Goal: Task Accomplishment & Management: Use online tool/utility

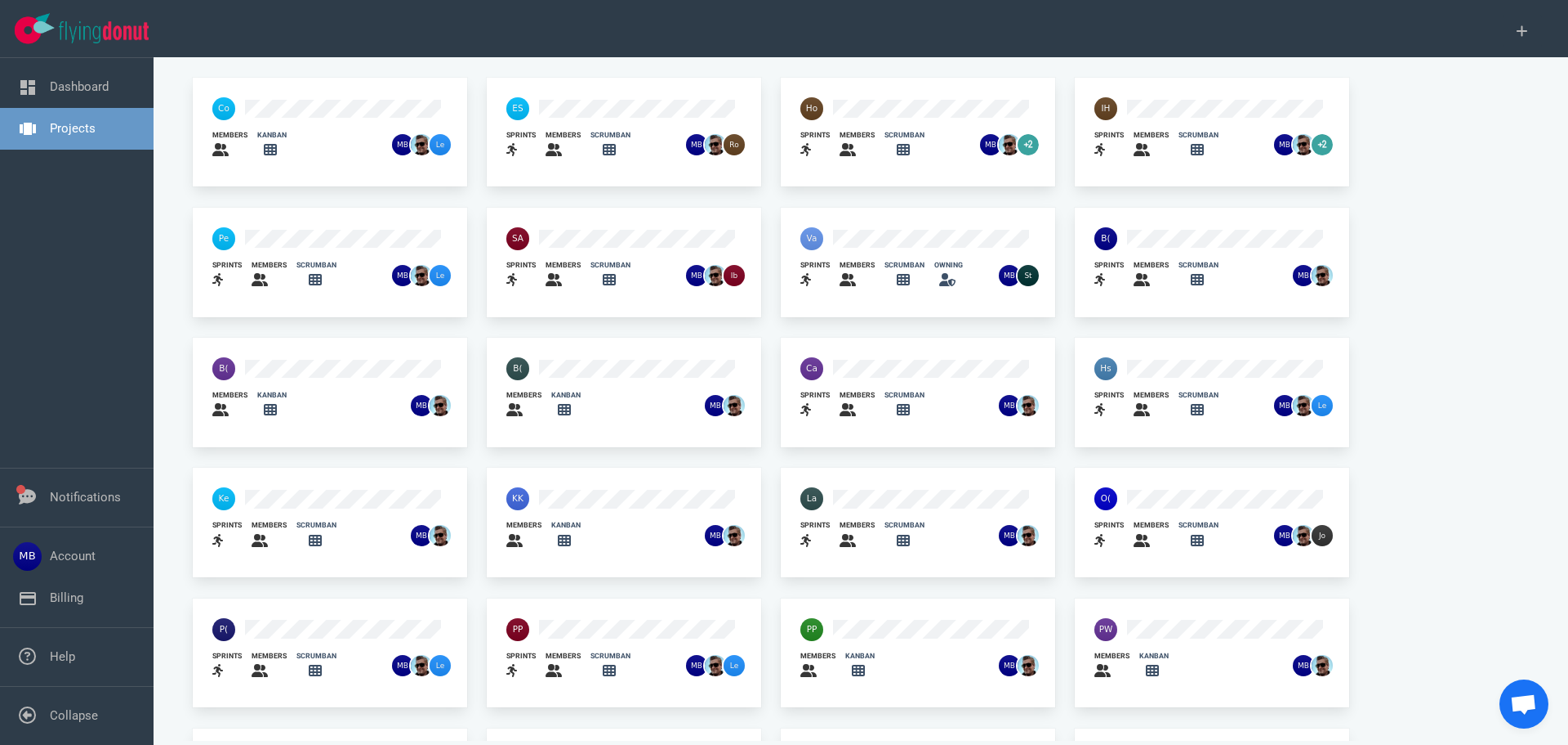
scroll to position [107, 0]
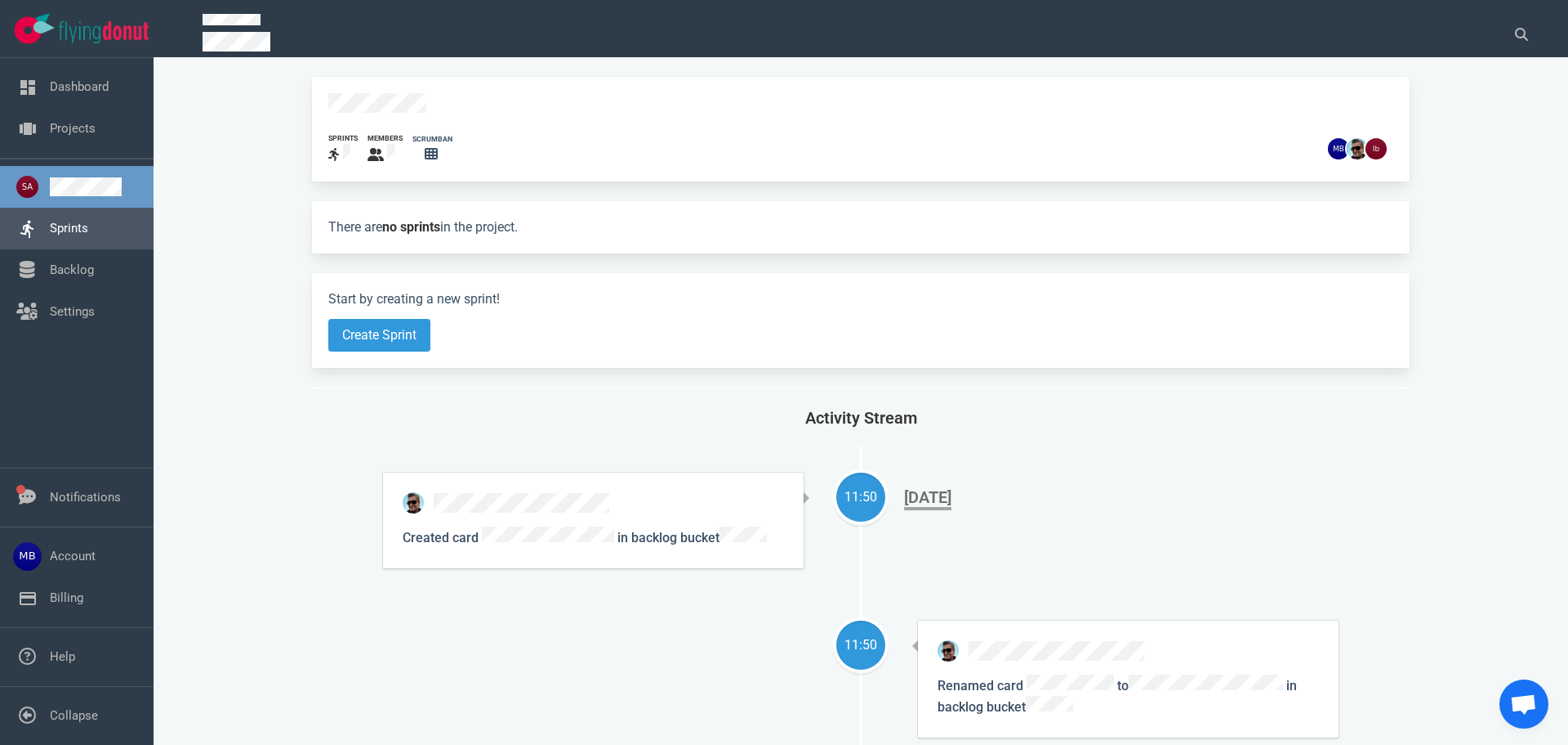
click at [68, 235] on link "Sprints" at bounding box center [69, 227] width 39 height 15
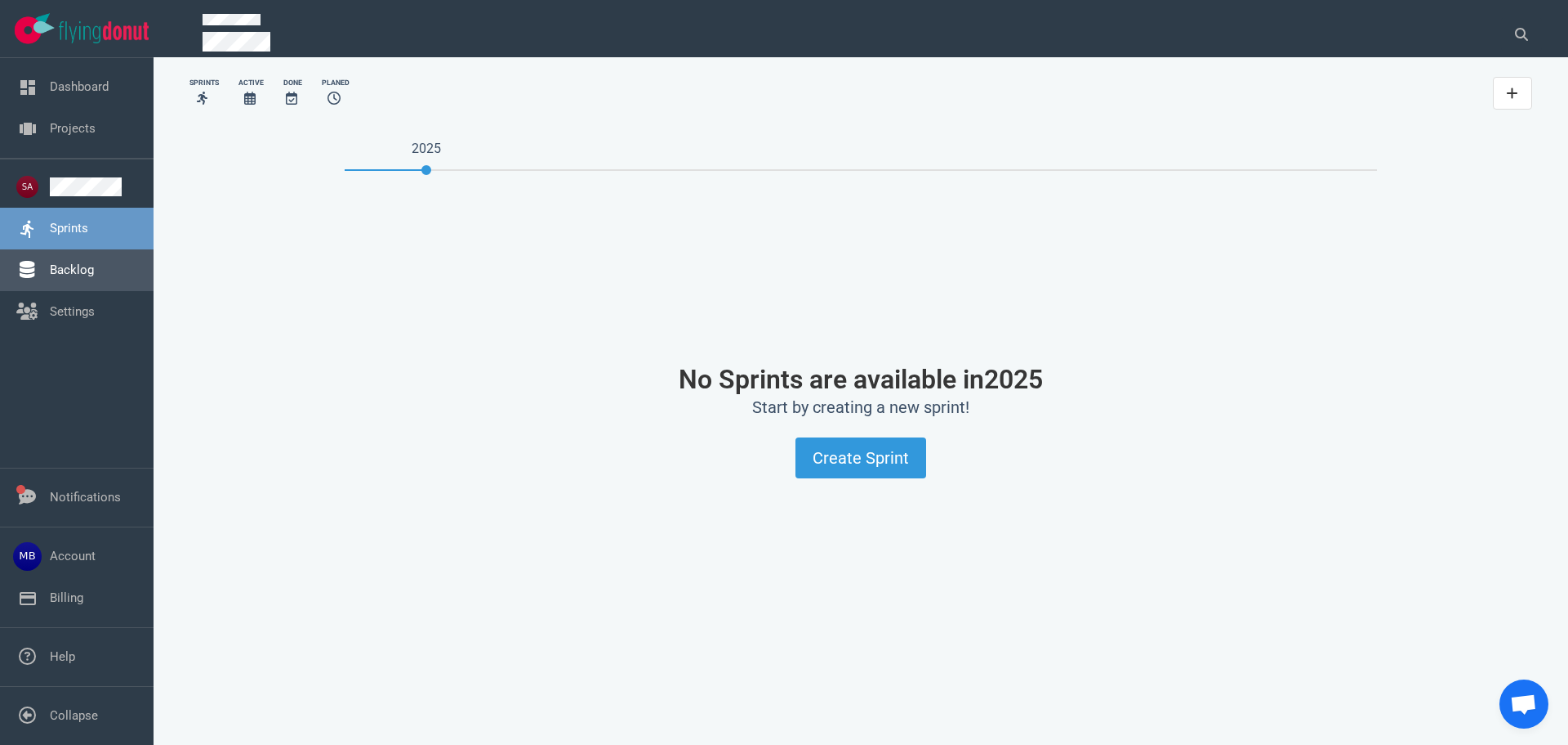
click at [71, 269] on link "Backlog" at bounding box center [72, 269] width 44 height 15
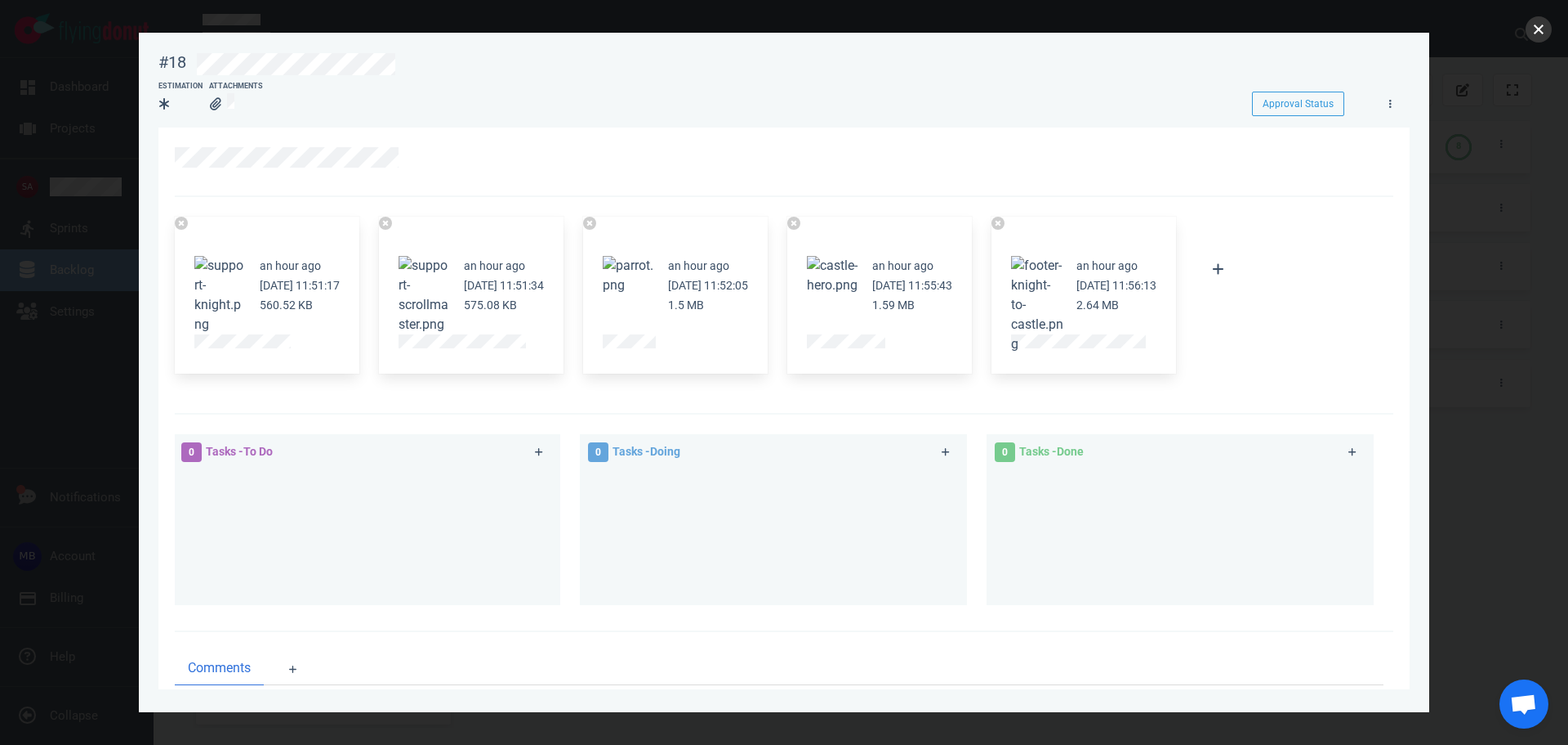
click at [1539, 29] on button "close" at bounding box center [1539, 30] width 26 height 26
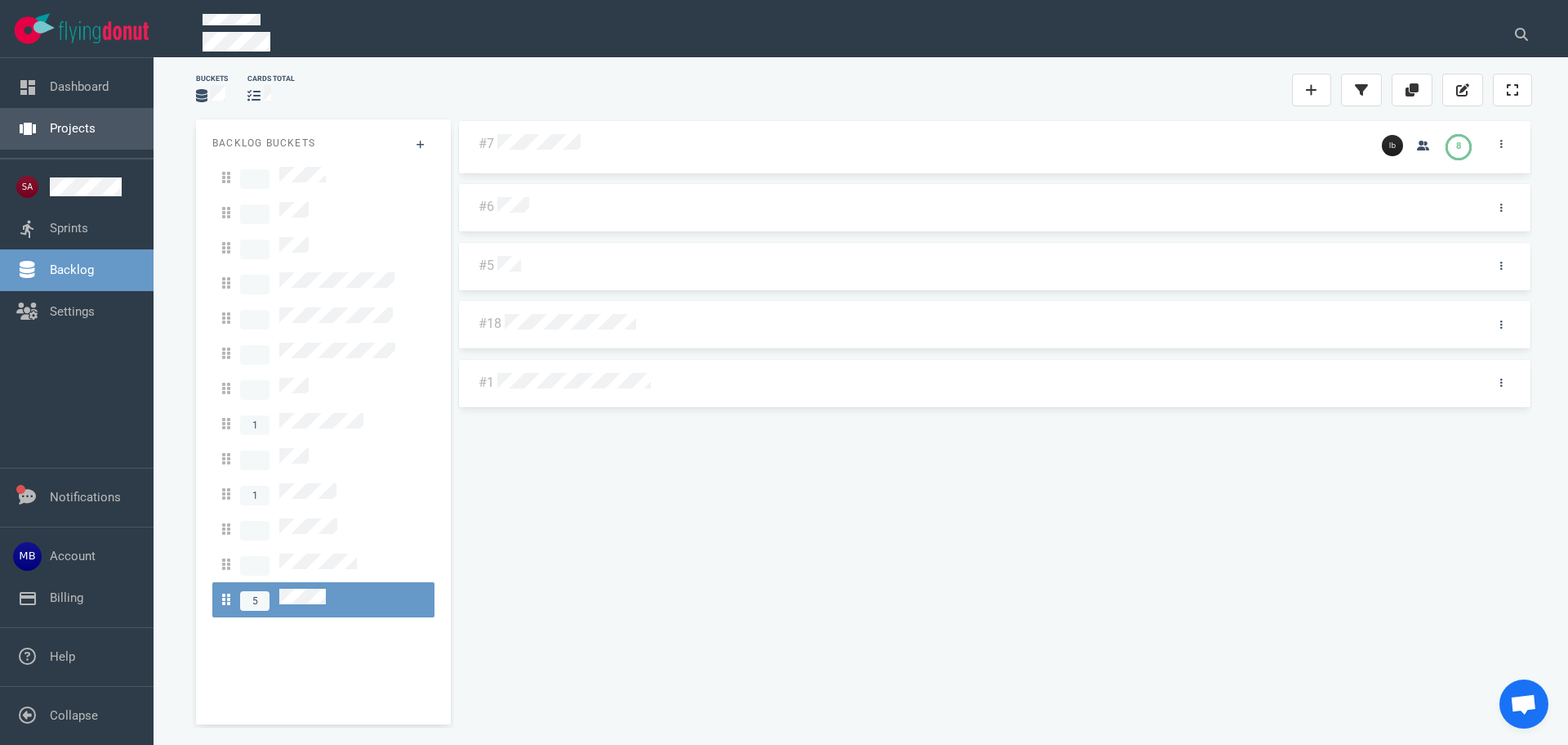
click at [71, 131] on link "Projects" at bounding box center [73, 128] width 46 height 15
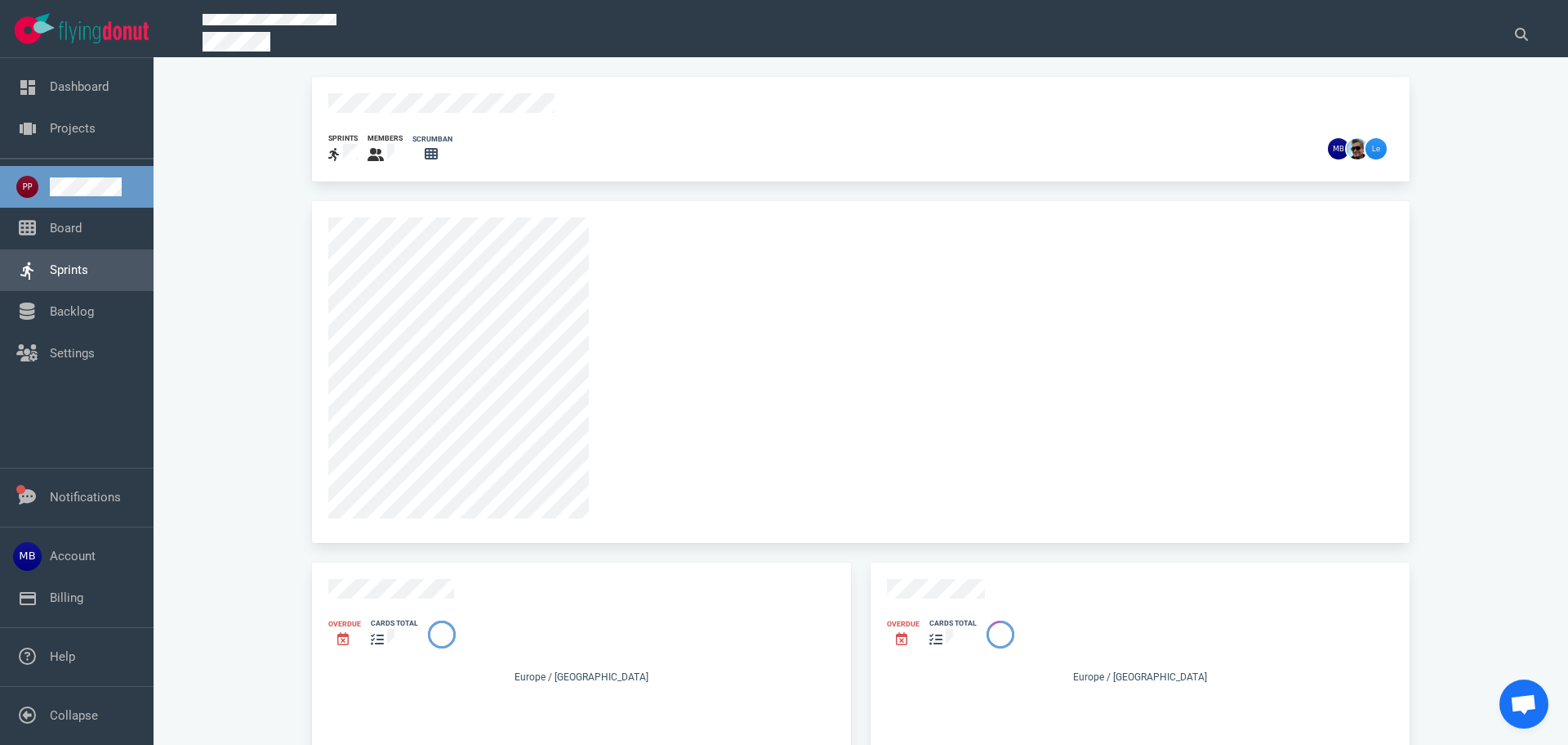
click at [89, 271] on link "Sprints" at bounding box center [69, 269] width 39 height 15
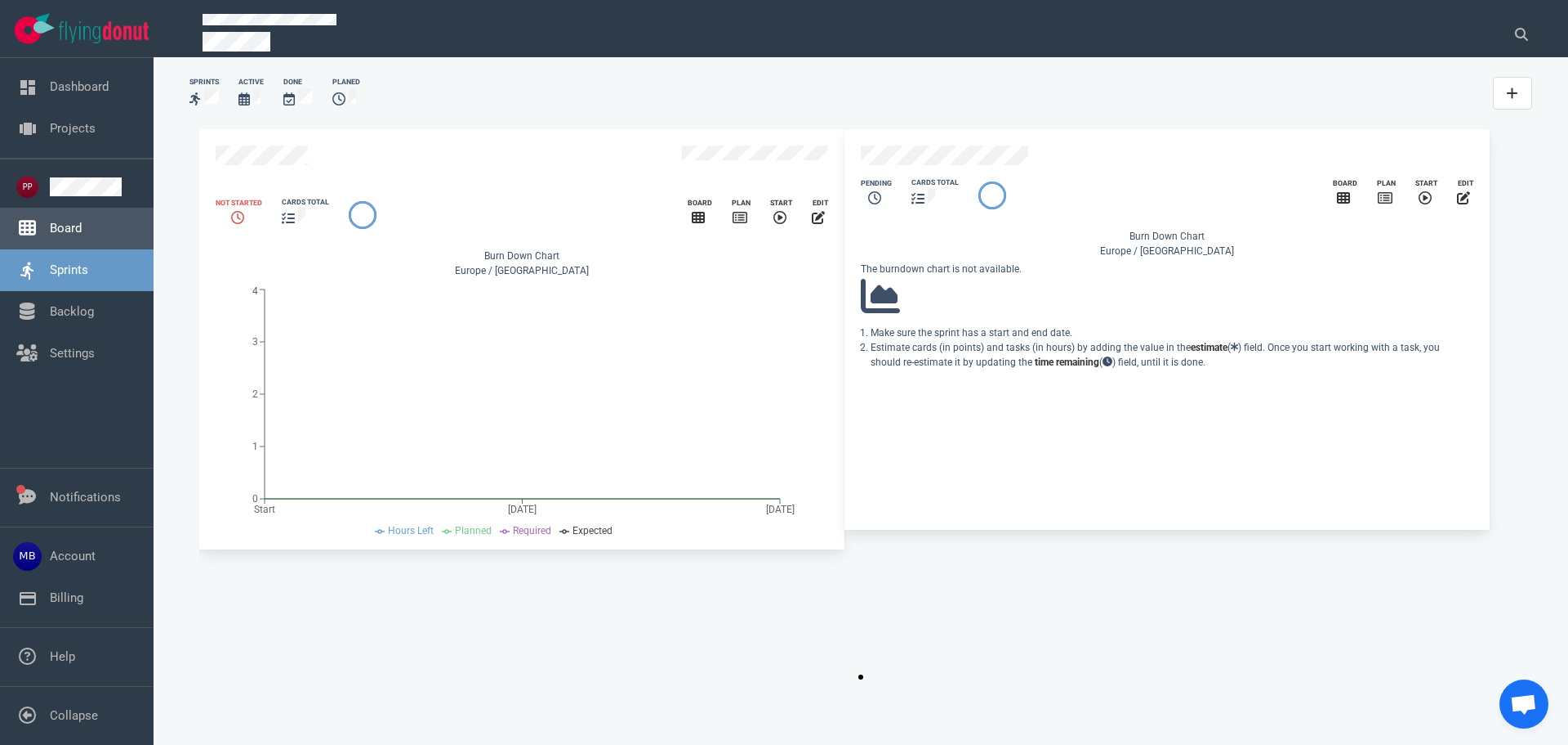
click at [79, 235] on link "Board" at bounding box center [66, 227] width 32 height 15
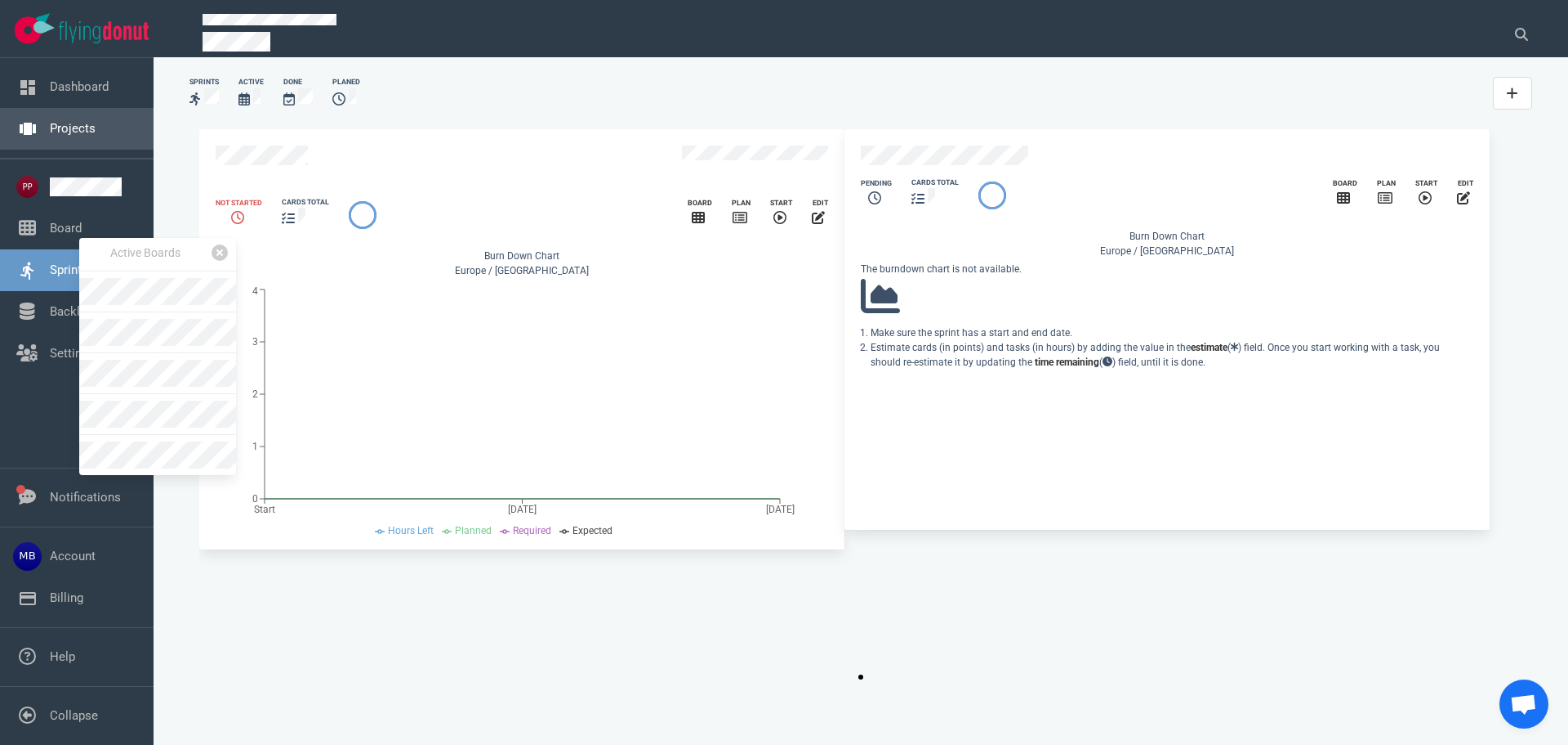
click at [64, 121] on link "Projects" at bounding box center [73, 128] width 46 height 15
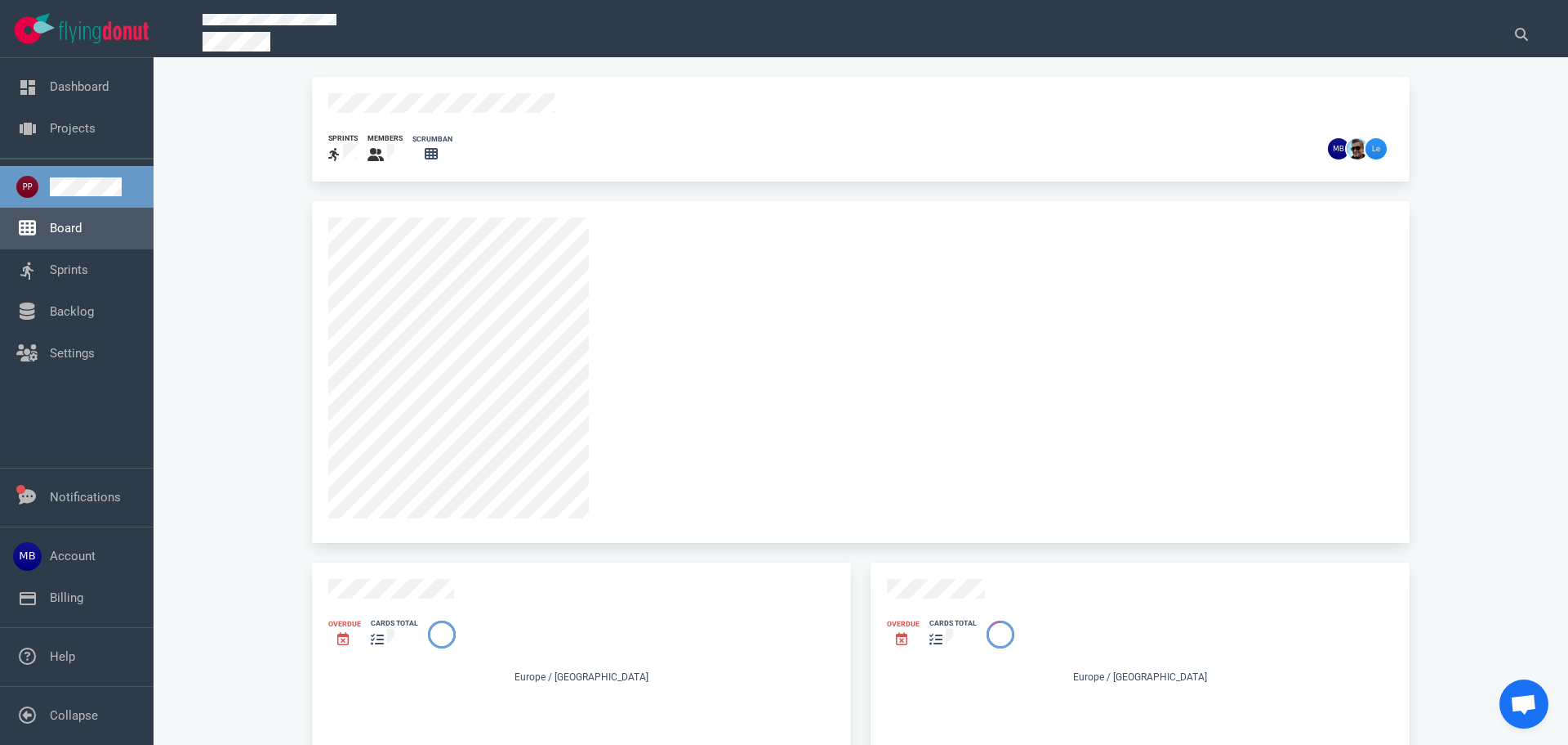
click at [62, 220] on link "Board" at bounding box center [66, 227] width 32 height 15
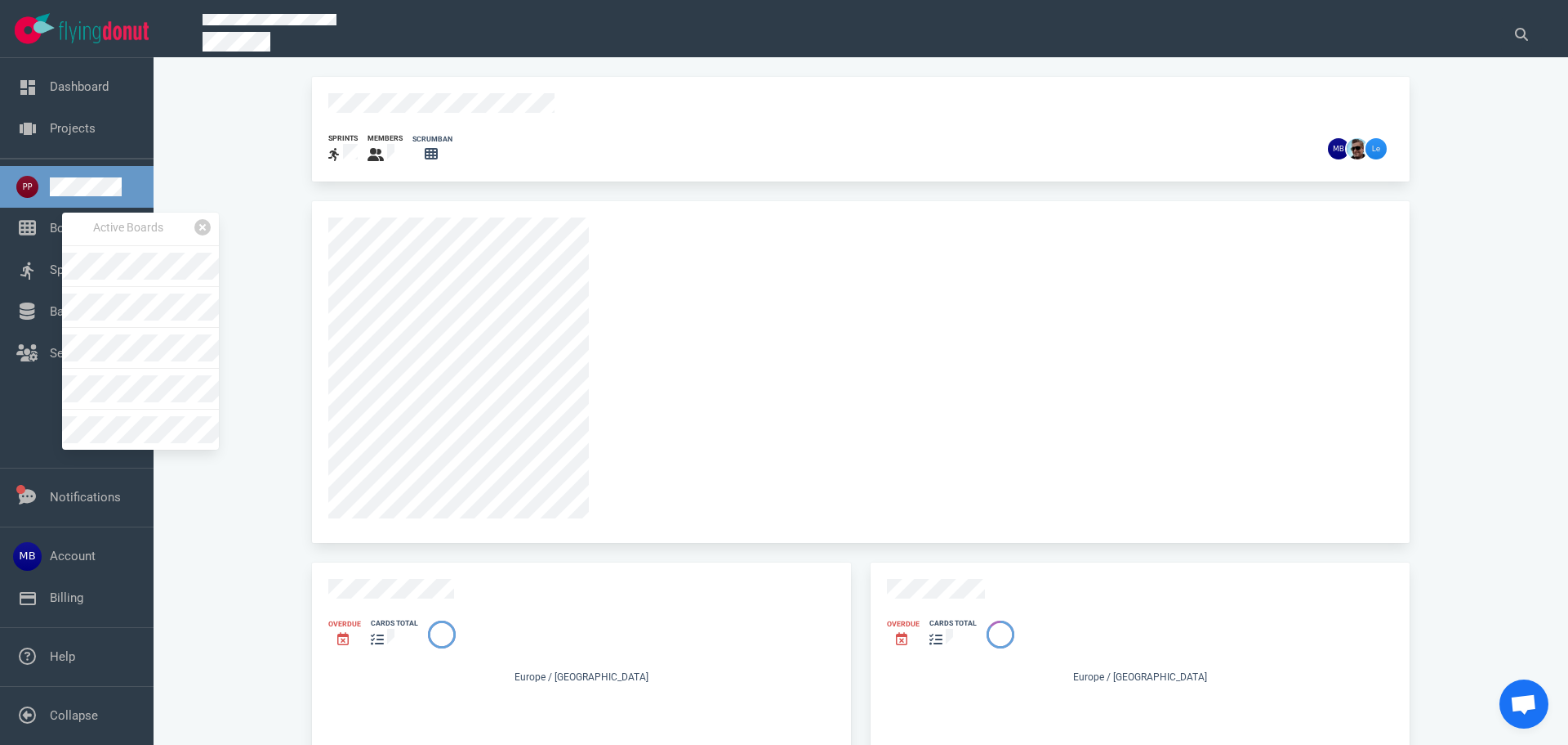
click at [154, 415] on div "Active Boards" at bounding box center [140, 331] width 157 height 237
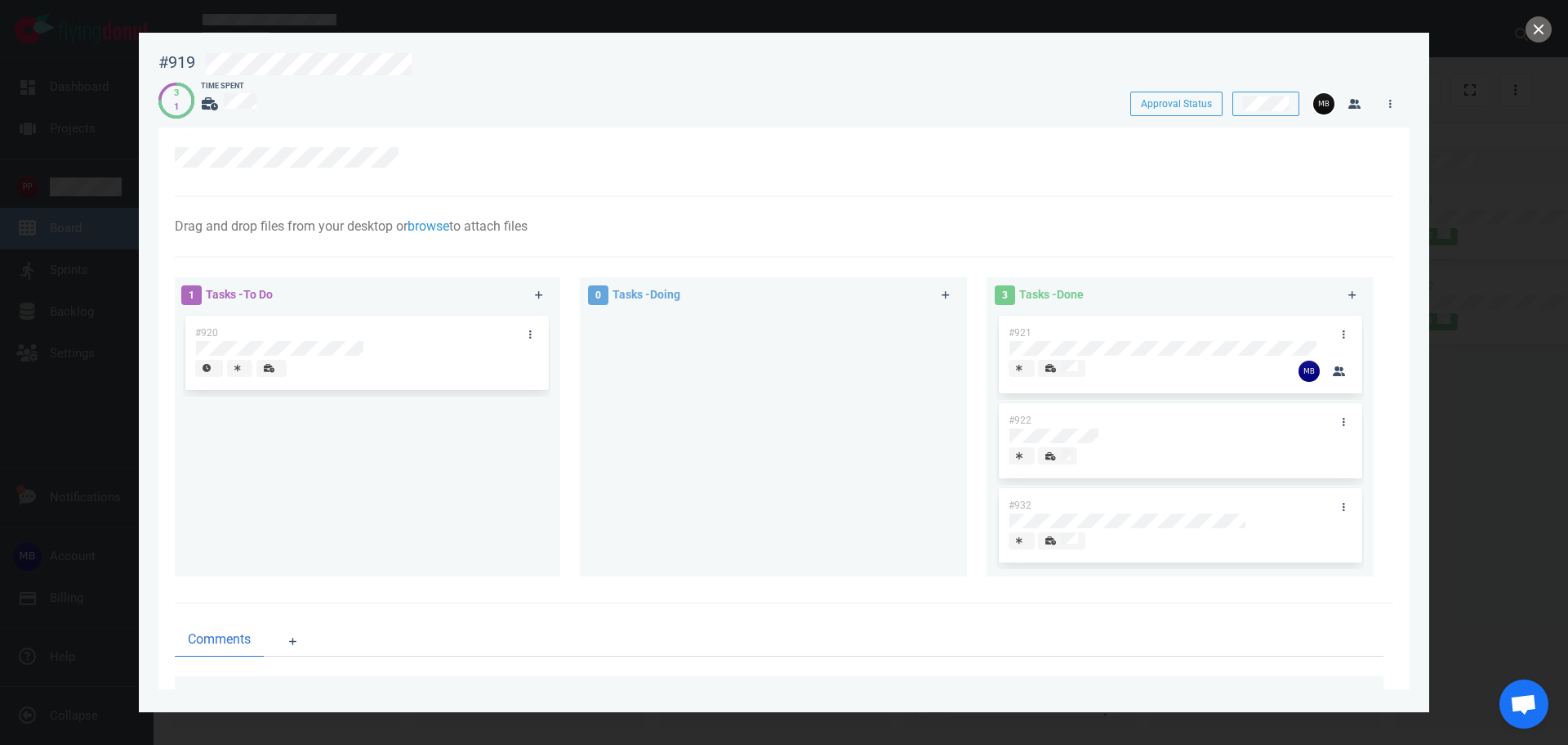
click at [582, 439] on div at bounding box center [773, 445] width 388 height 265
drag, startPoint x: 1540, startPoint y: 28, endPoint x: 1335, endPoint y: 123, distance: 225.9
click at [1540, 28] on button "close" at bounding box center [1539, 30] width 26 height 26
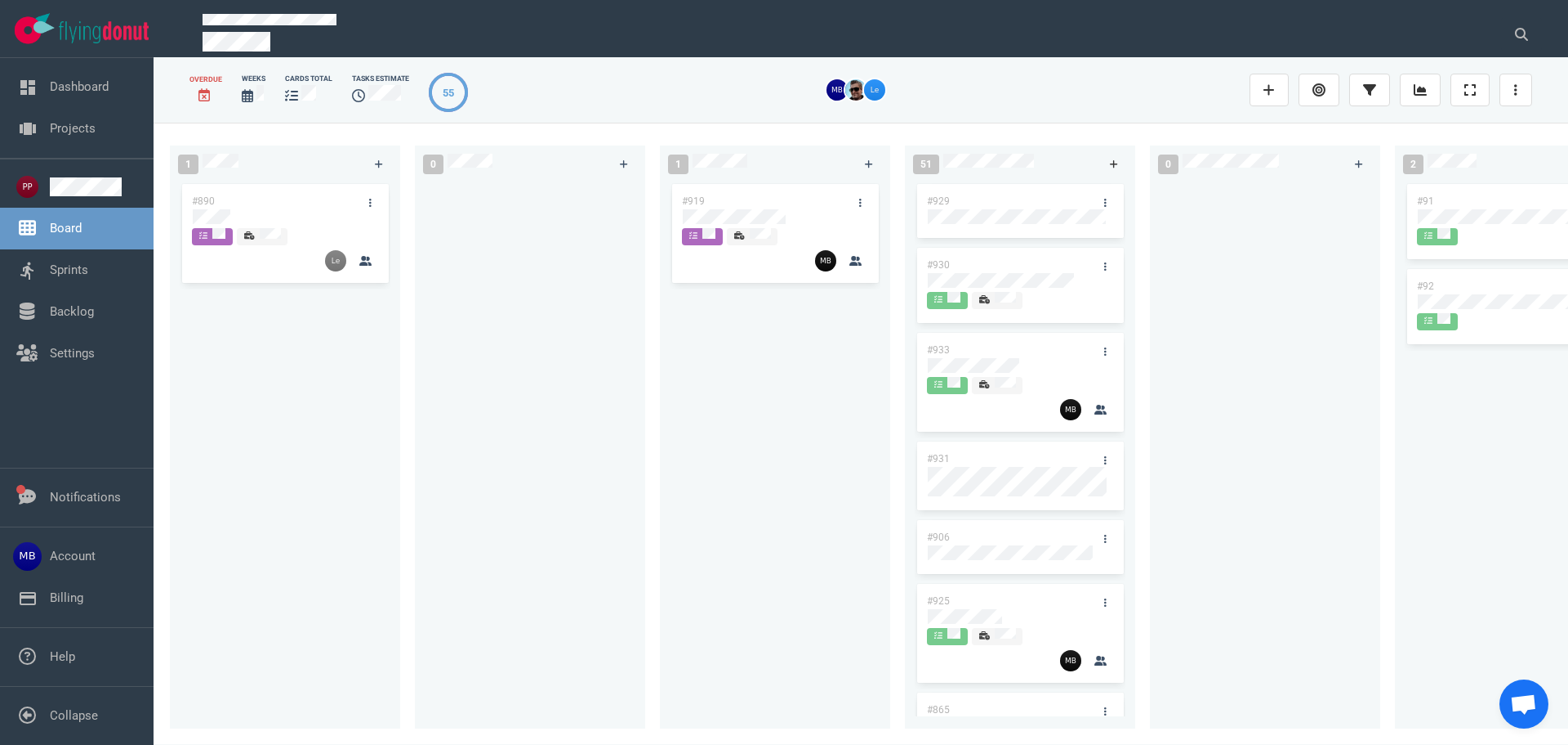
click at [1113, 160] on icon at bounding box center [1115, 164] width 9 height 10
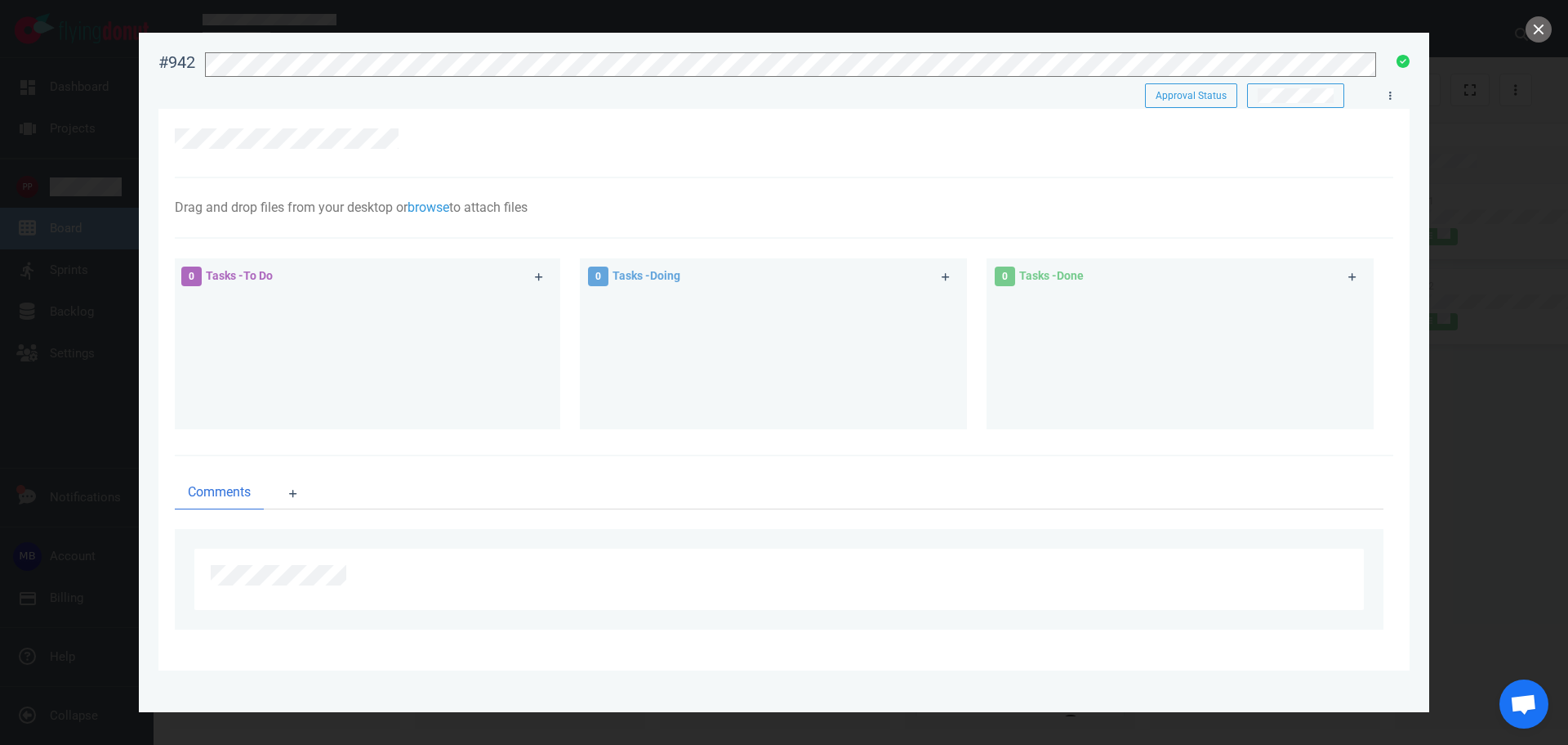
click at [455, 366] on div at bounding box center [367, 355] width 367 height 123
click at [1532, 31] on button "close" at bounding box center [1539, 30] width 26 height 26
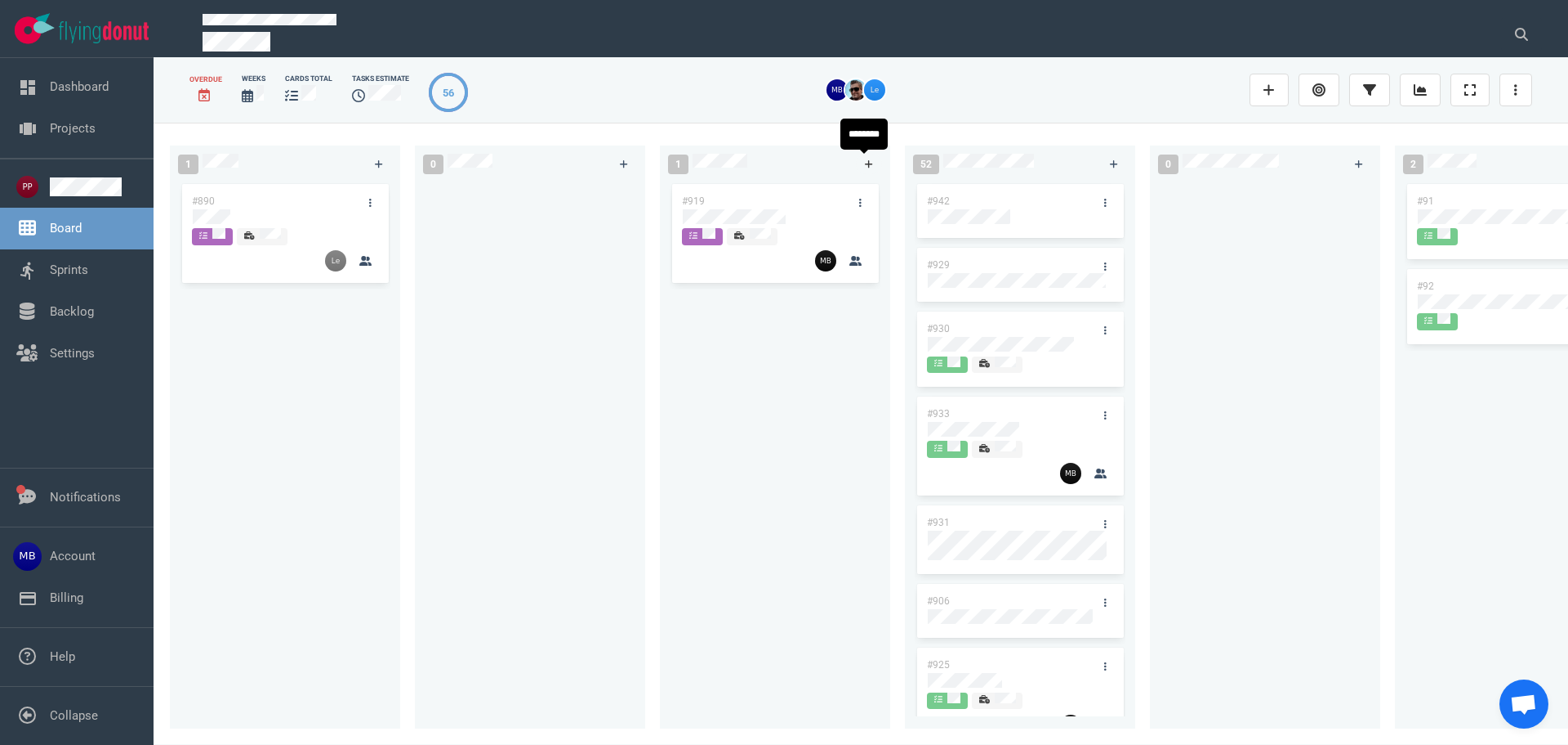
click at [876, 161] on link at bounding box center [869, 163] width 26 height 20
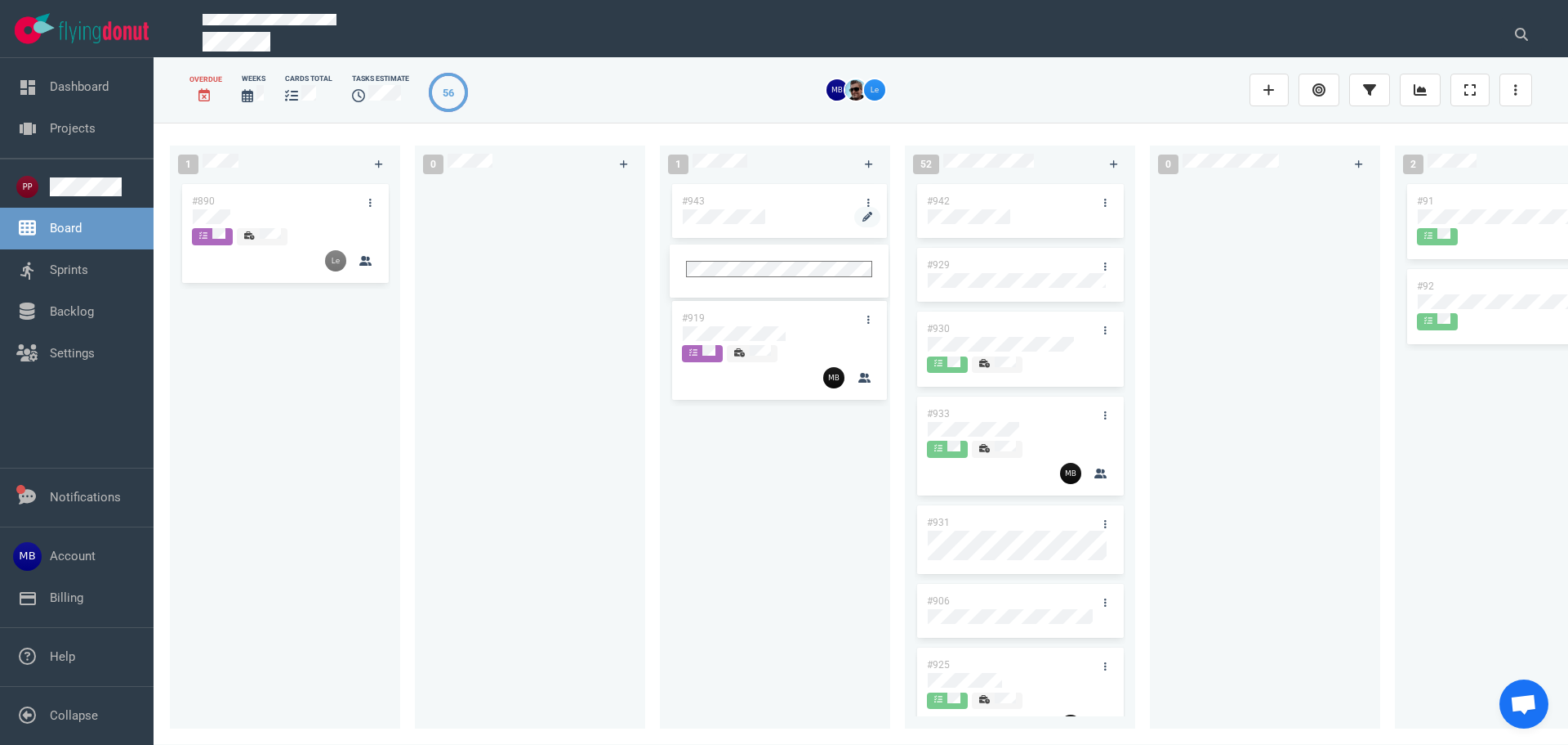
click at [780, 212] on div at bounding box center [780, 216] width 194 height 15
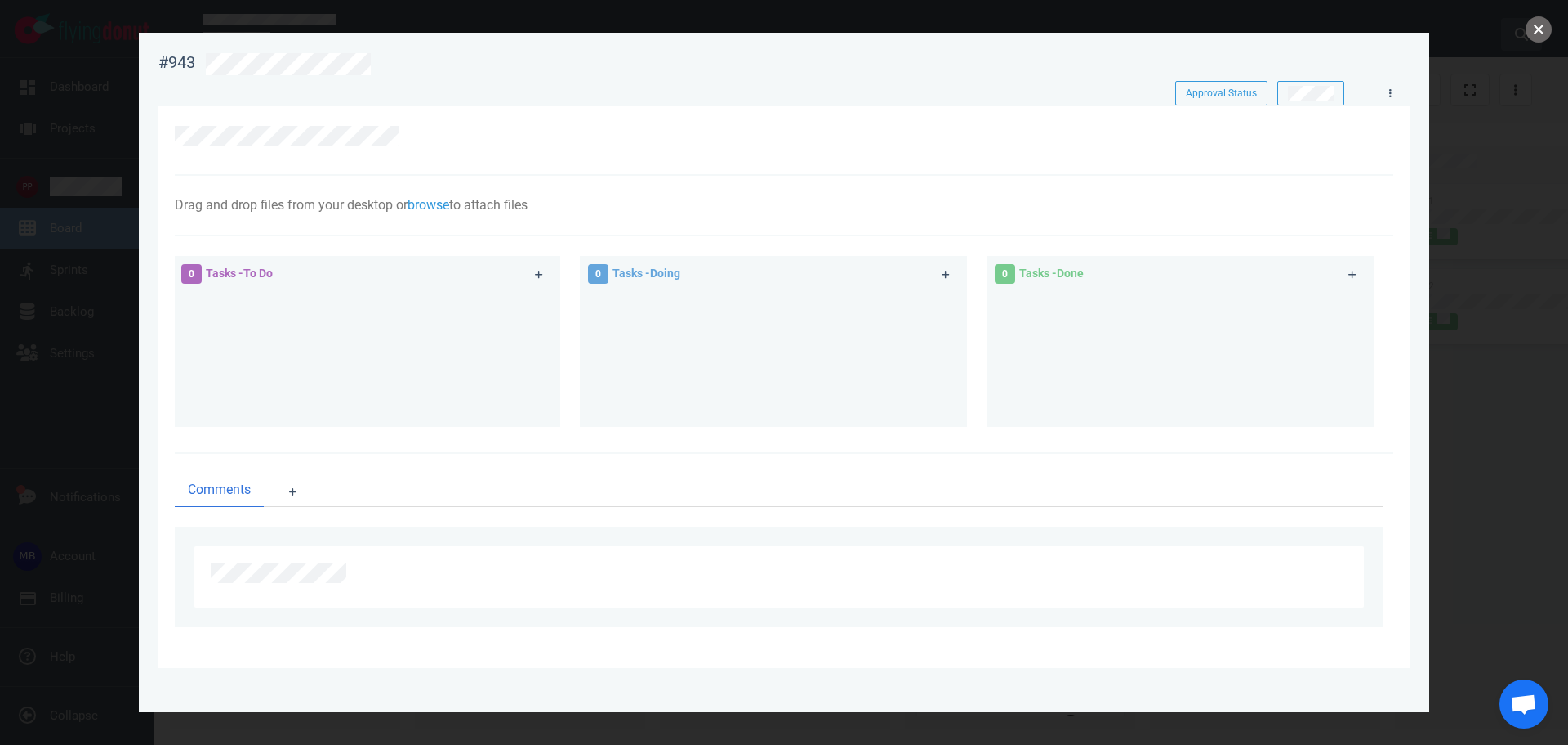
click at [1537, 31] on button "close" at bounding box center [1539, 30] width 26 height 26
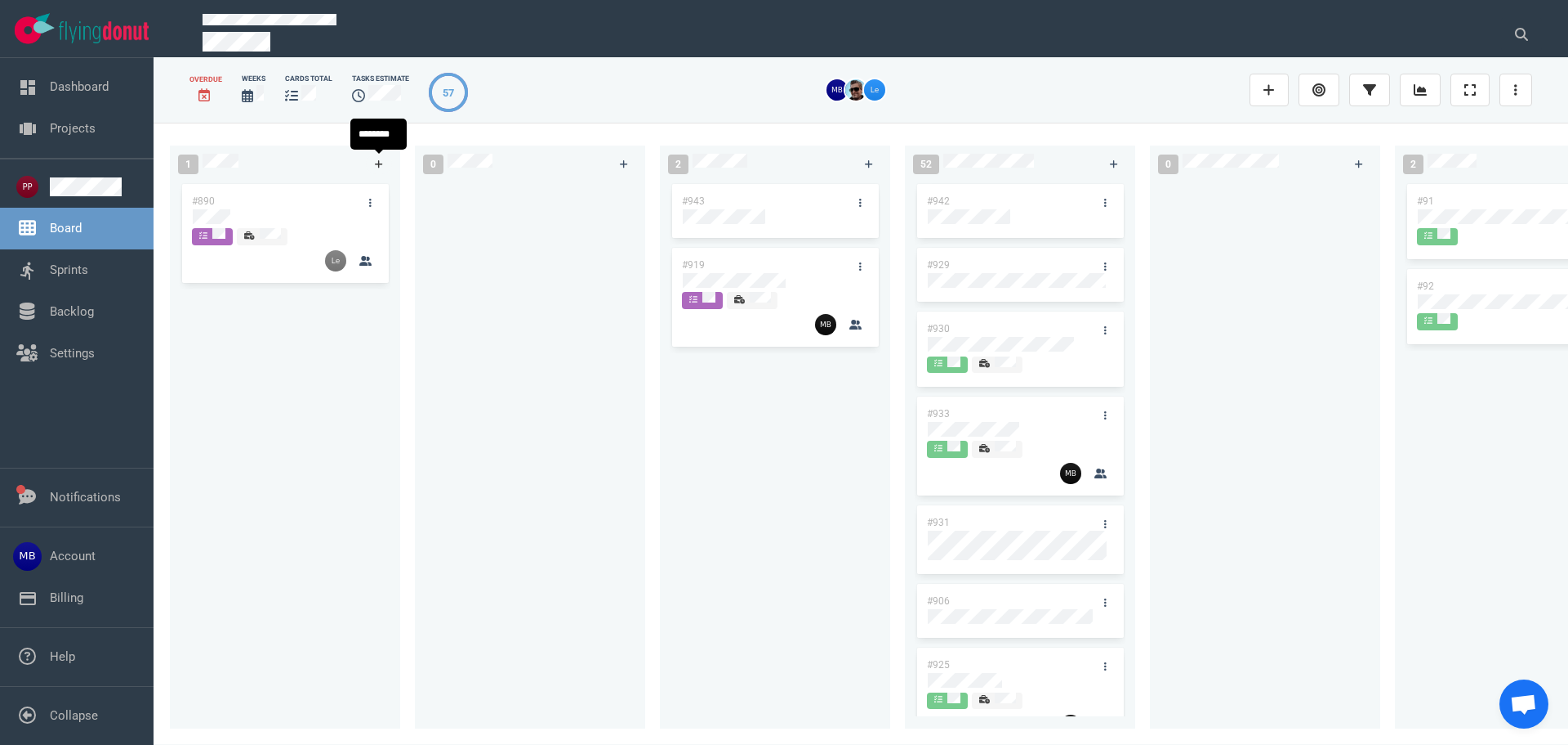
drag, startPoint x: 378, startPoint y: 173, endPoint x: 380, endPoint y: 182, distance: 9.2
click at [378, 171] on link at bounding box center [379, 163] width 26 height 20
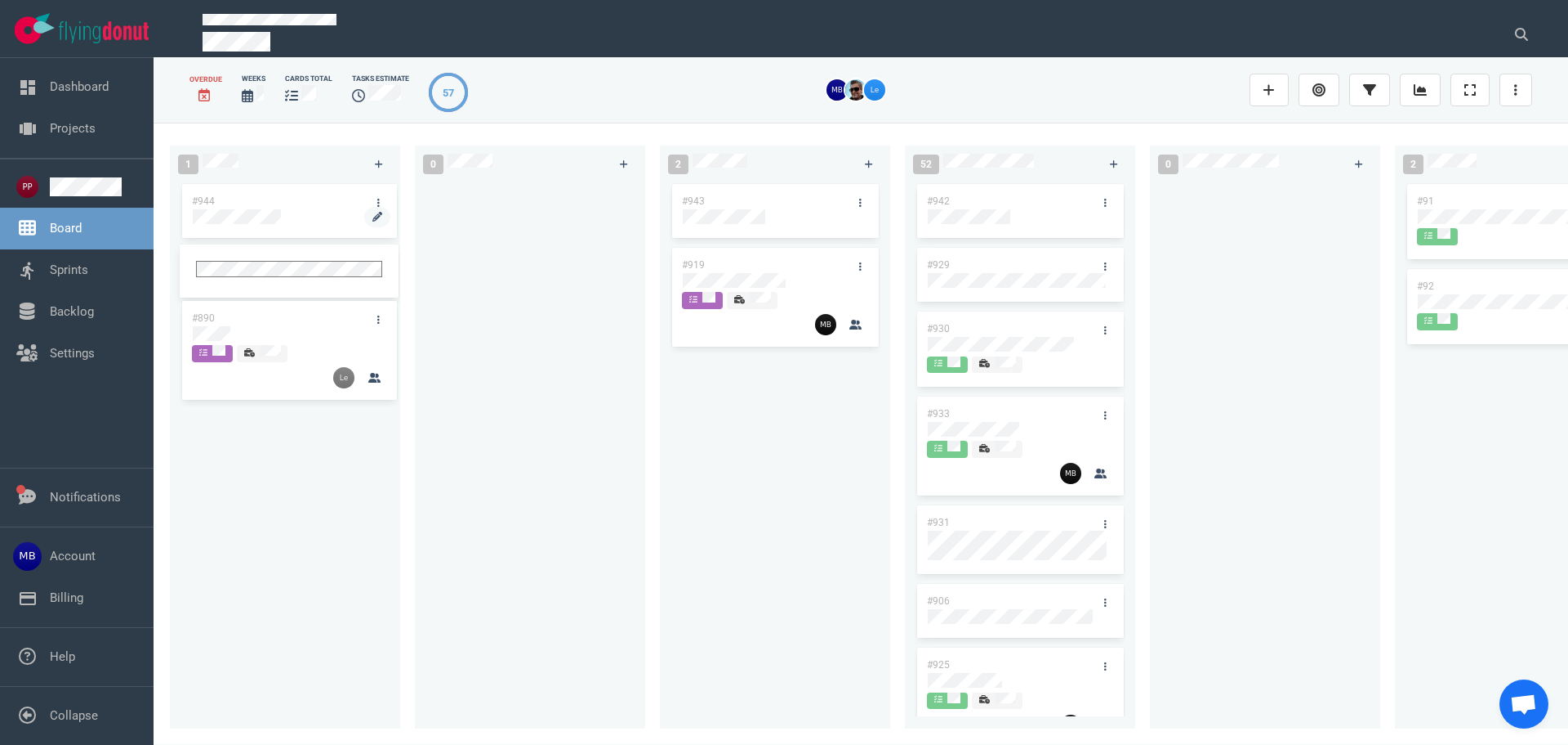
click at [300, 218] on div at bounding box center [289, 216] width 194 height 15
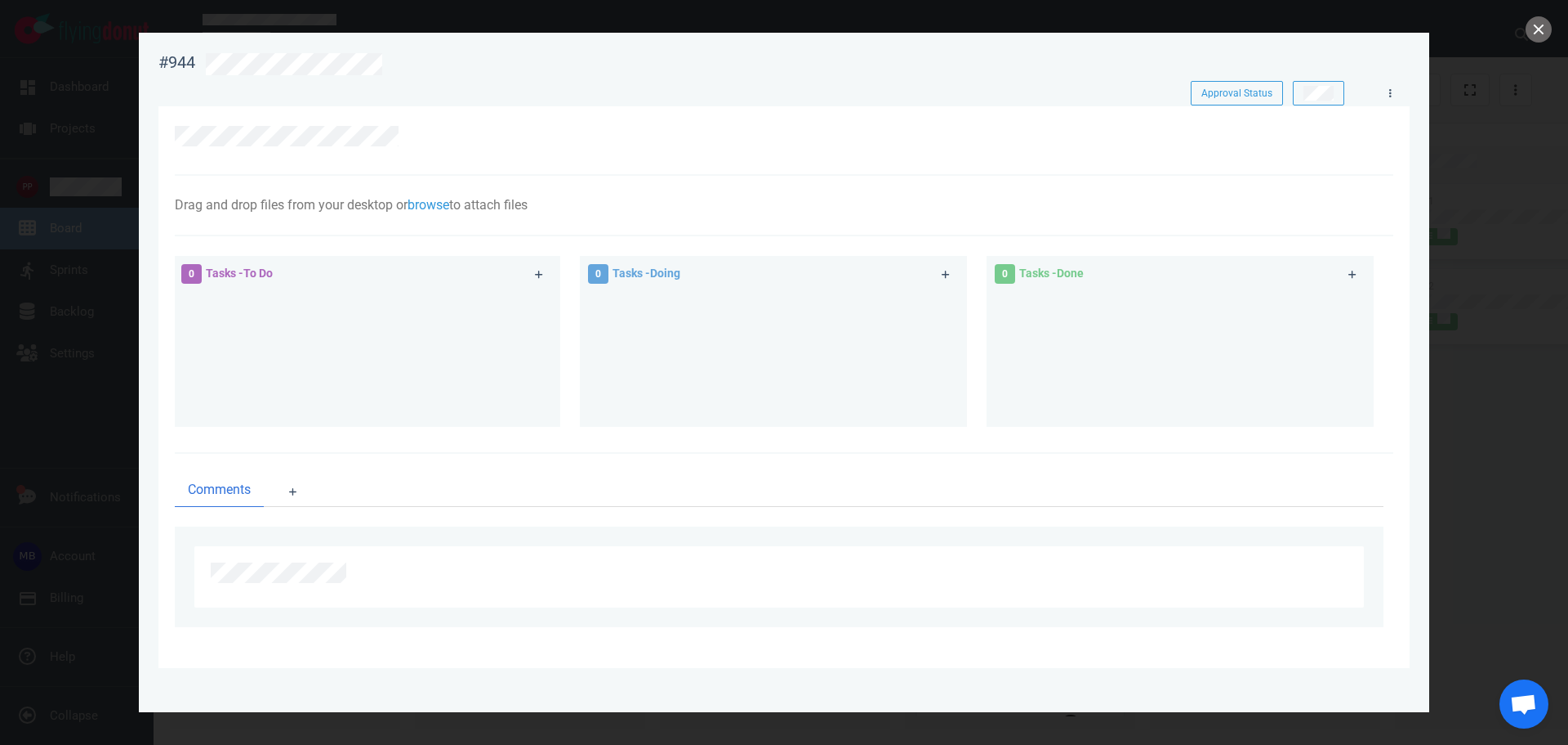
click at [367, 147] on div at bounding box center [779, 140] width 1209 height 29
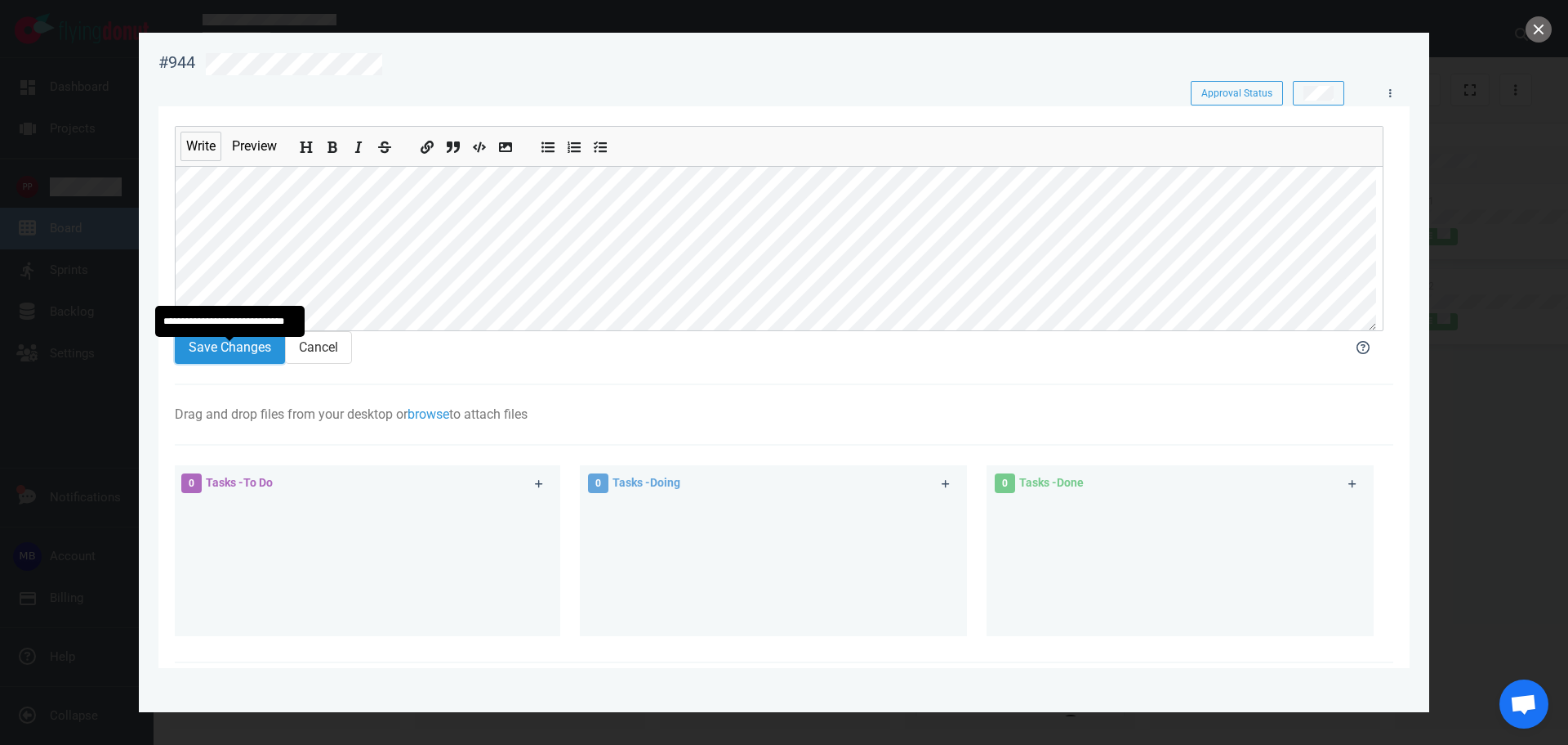
click at [236, 359] on button "Save Changes" at bounding box center [230, 347] width 110 height 32
